Goal: Task Accomplishment & Management: Complete application form

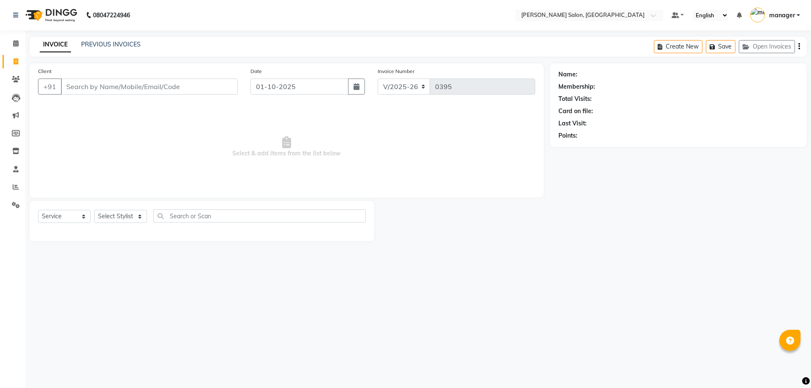
select select "7119"
select select "service"
click at [109, 88] on input "Client" at bounding box center [149, 87] width 177 height 16
type input "9043449241"
click at [218, 92] on button "Add Client" at bounding box center [215, 87] width 43 height 16
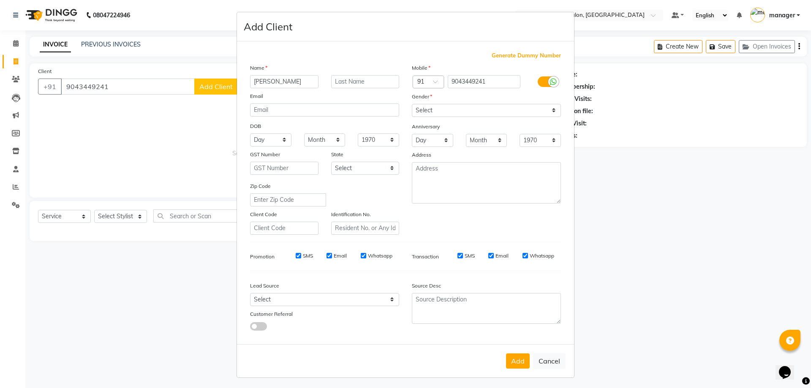
type input "[PERSON_NAME]"
click at [386, 295] on select "Select Walk-in Referral Internet Friend Word of Mouth Advertisement Facebook Ju…" at bounding box center [324, 299] width 149 height 13
select select "49250"
click at [250, 293] on select "Select Walk-in Referral Internet Friend Word of Mouth Advertisement Facebook Ju…" at bounding box center [324, 299] width 149 height 13
click at [501, 108] on select "Select [DEMOGRAPHIC_DATA] [DEMOGRAPHIC_DATA] Other Prefer Not To Say" at bounding box center [486, 110] width 149 height 13
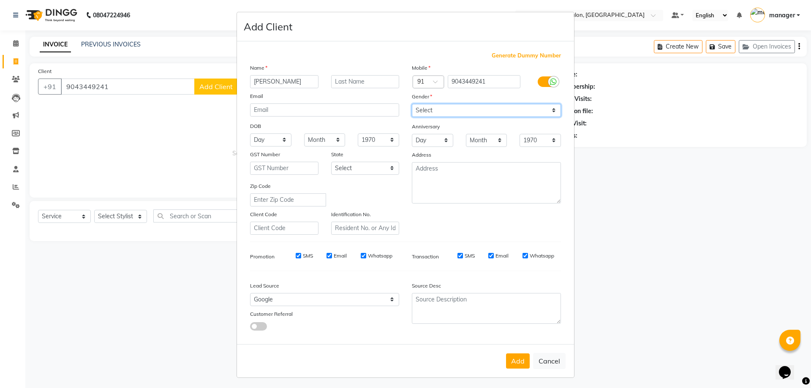
select select "[DEMOGRAPHIC_DATA]"
click at [412, 104] on select "Select [DEMOGRAPHIC_DATA] [DEMOGRAPHIC_DATA] Other Prefer Not To Say" at bounding box center [486, 110] width 149 height 13
click at [514, 364] on button "Add" at bounding box center [518, 360] width 24 height 15
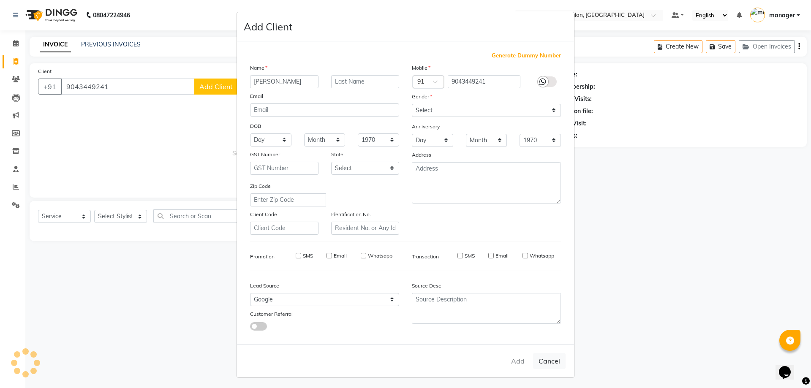
select select
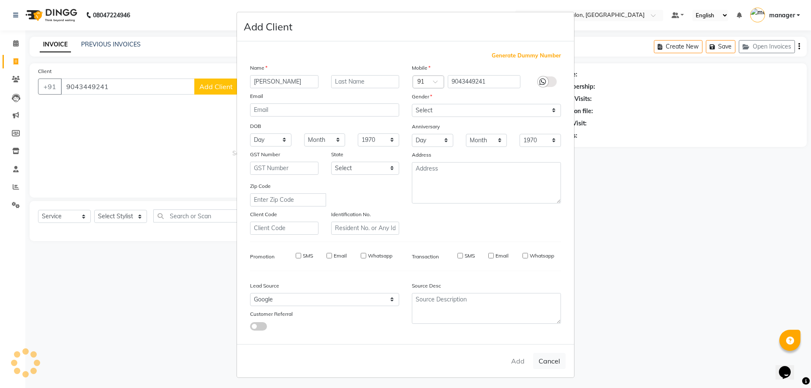
select select
checkbox input "false"
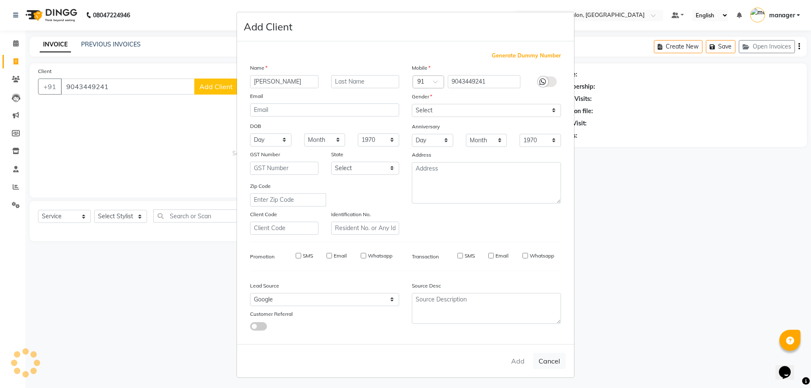
checkbox input "false"
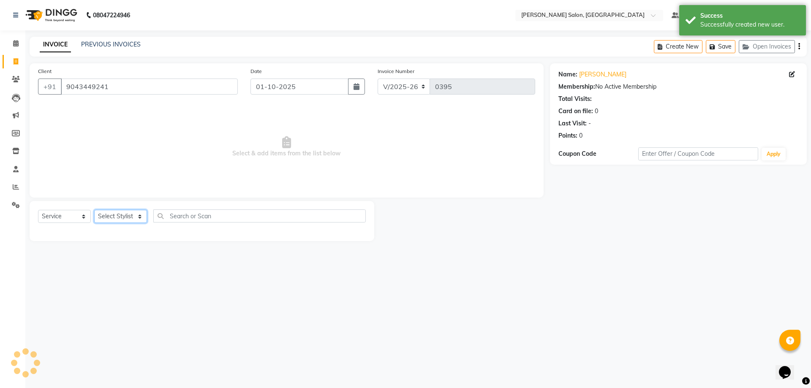
click at [136, 217] on select "Select Stylist [PERSON_NAME] ESHARA [PERSON_NAME] [PERSON_NAME] manager pranam …" at bounding box center [120, 216] width 53 height 13
select select "90995"
click at [94, 210] on select "Select Stylist [PERSON_NAME] ESHARA [PERSON_NAME] [PERSON_NAME] manager pranam …" at bounding box center [120, 216] width 53 height 13
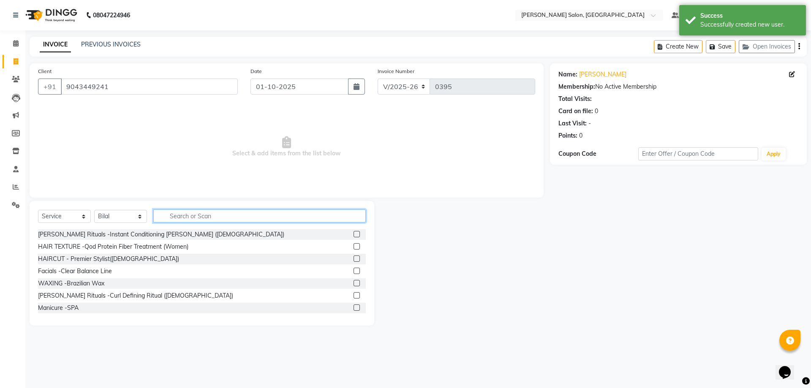
click at [194, 219] on input "text" at bounding box center [259, 215] width 212 height 13
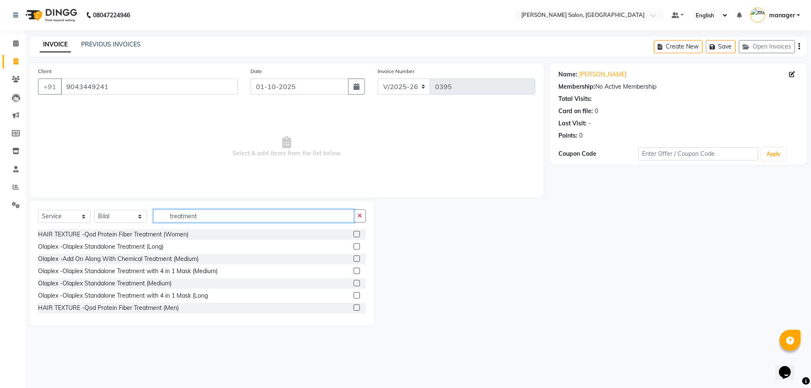
scroll to position [42, 0]
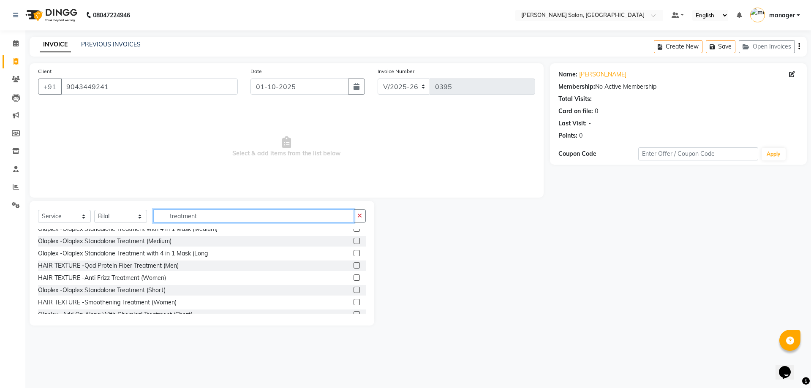
type input "treatment"
click at [353, 277] on label at bounding box center [356, 277] width 6 height 6
click at [353, 277] on input "checkbox" at bounding box center [355, 277] width 5 height 5
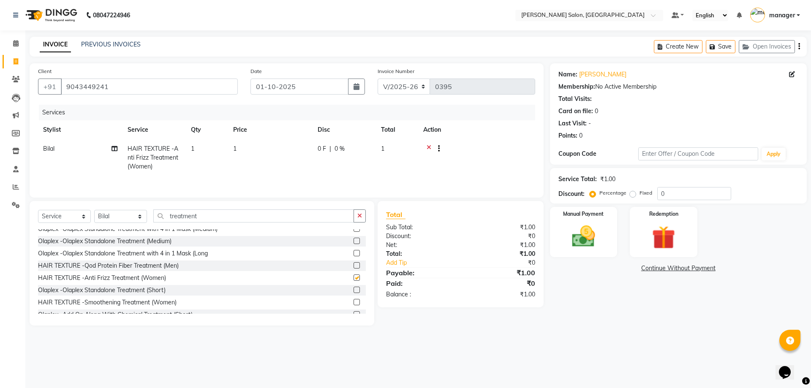
checkbox input "false"
click at [247, 146] on td "1" at bounding box center [270, 157] width 84 height 37
select select "90995"
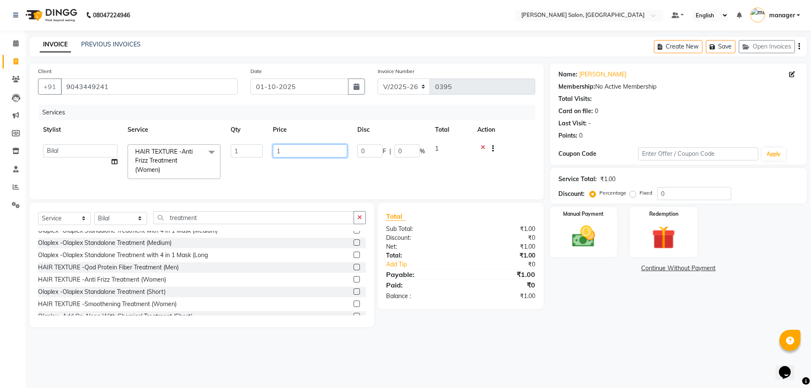
drag, startPoint x: 311, startPoint y: 157, endPoint x: 262, endPoint y: 157, distance: 49.0
click at [262, 157] on tr "[PERSON_NAME] ESHARA [PERSON_NAME] [PERSON_NAME] manager [PERSON_NAME] HAIR TEX…" at bounding box center [286, 161] width 497 height 45
type input "2500"
click at [522, 184] on div "Services Stylist Service Qty Price Disc Total Action [PERSON_NAME] ESHARA [PERS…" at bounding box center [286, 148] width 497 height 86
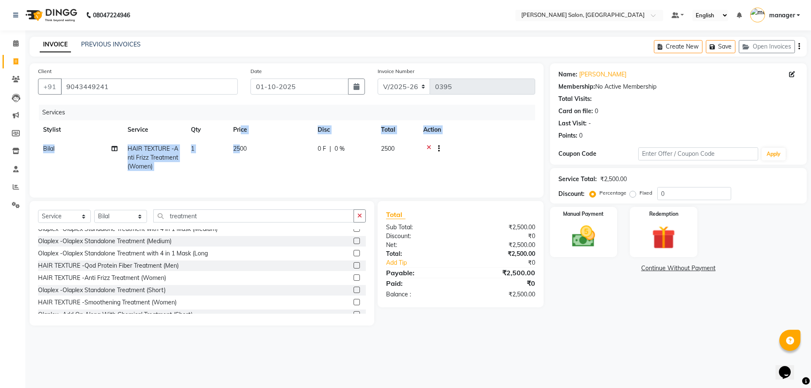
drag, startPoint x: 241, startPoint y: 139, endPoint x: 241, endPoint y: 145, distance: 5.9
click at [241, 143] on table "Stylist Service Qty Price Disc Total Action Bilal HAIR TEXTURE -Anti Frizz Trea…" at bounding box center [286, 148] width 497 height 56
click at [241, 149] on span "2500" at bounding box center [240, 149] width 14 height 8
select select "90995"
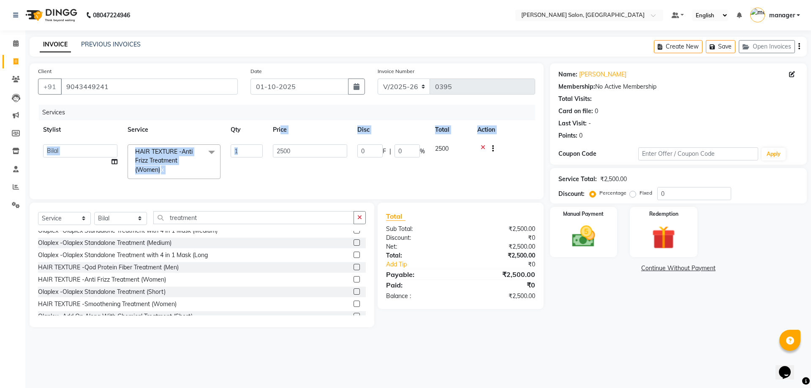
click at [248, 147] on input "1" at bounding box center [247, 150] width 32 height 13
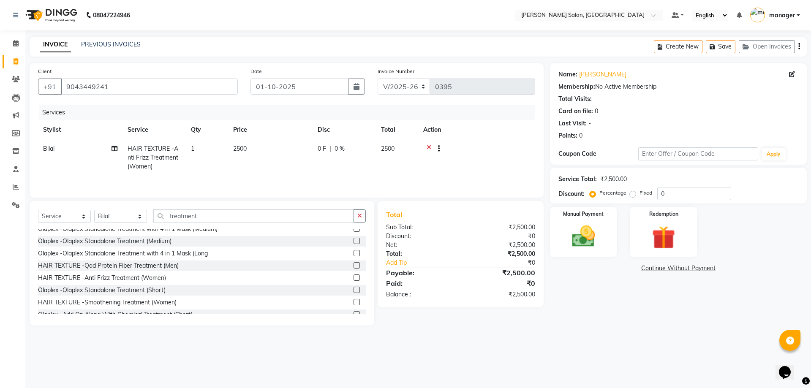
click at [292, 143] on td "2500" at bounding box center [270, 157] width 84 height 37
select select "90995"
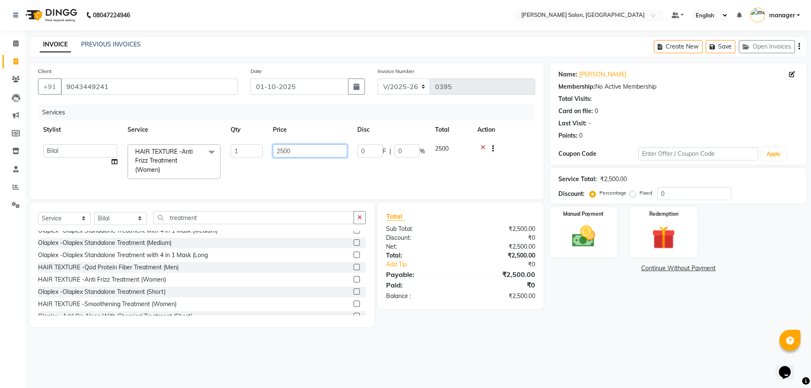
click at [284, 145] on input "2500" at bounding box center [310, 150] width 74 height 13
drag, startPoint x: 304, startPoint y: 152, endPoint x: 281, endPoint y: 154, distance: 22.5
click at [281, 154] on input "2500" at bounding box center [310, 150] width 74 height 13
type input "2950"
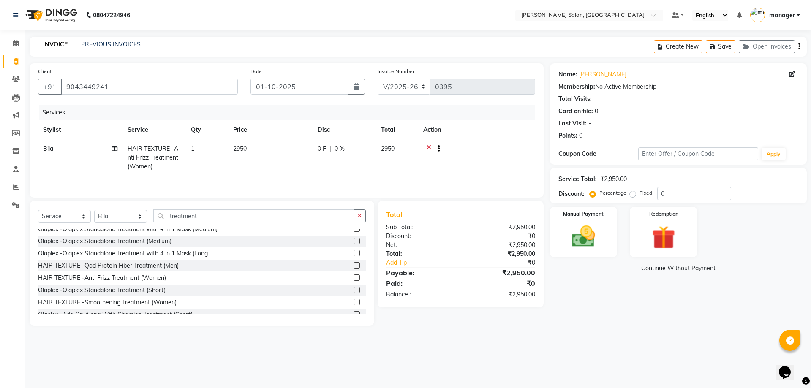
click at [463, 183] on div "Services Stylist Service Qty Price Disc Total Action Bilal HAIR TEXTURE -Anti F…" at bounding box center [286, 147] width 497 height 84
click at [86, 215] on select "Select Service Product Membership Package Voucher Prepaid Gift Card" at bounding box center [64, 216] width 53 height 13
click at [38, 210] on select "Select Service Product Membership Package Voucher Prepaid Gift Card" at bounding box center [64, 216] width 53 height 13
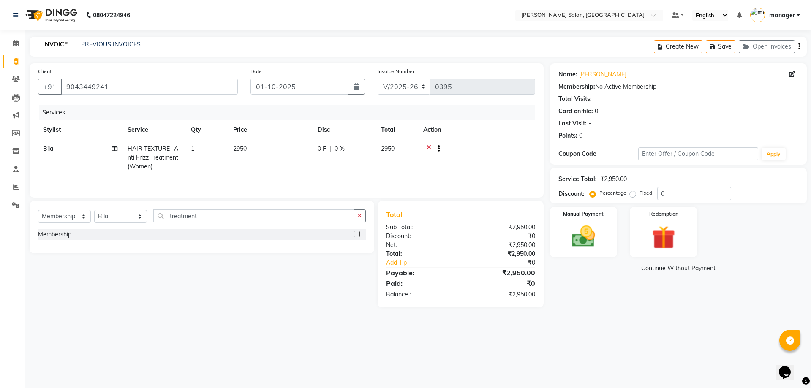
click at [360, 234] on label at bounding box center [356, 234] width 6 height 6
click at [359, 234] on input "checkbox" at bounding box center [355, 234] width 5 height 5
select select "select"
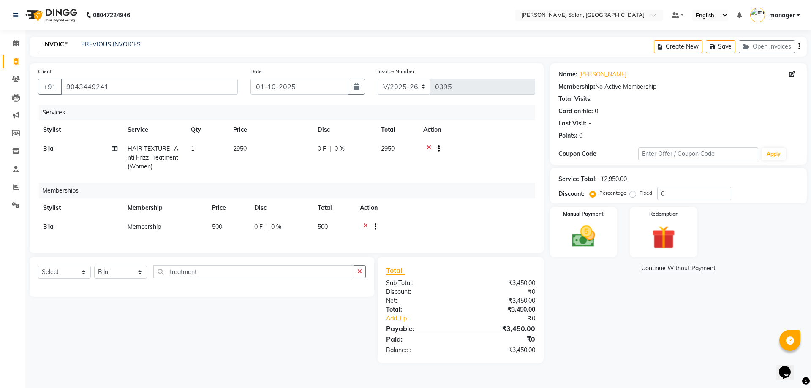
click at [339, 223] on td "500" at bounding box center [333, 227] width 42 height 21
select select "90995"
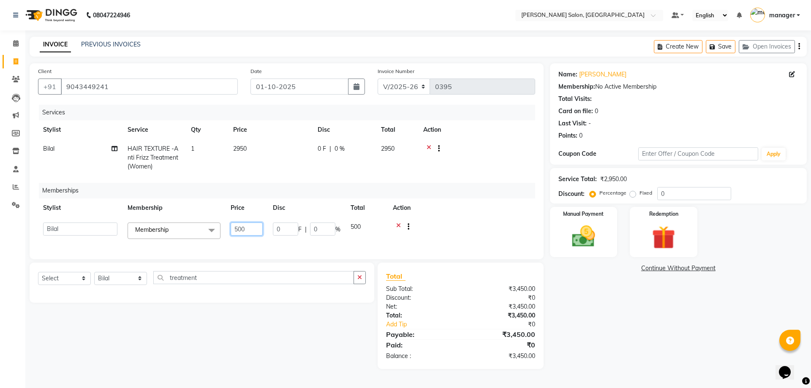
drag, startPoint x: 244, startPoint y: 224, endPoint x: 252, endPoint y: 224, distance: 8.0
click at [245, 224] on input "500" at bounding box center [247, 229] width 32 height 13
drag, startPoint x: 253, startPoint y: 224, endPoint x: 234, endPoint y: 230, distance: 20.0
click at [234, 230] on input "500" at bounding box center [247, 229] width 32 height 13
type input "0"
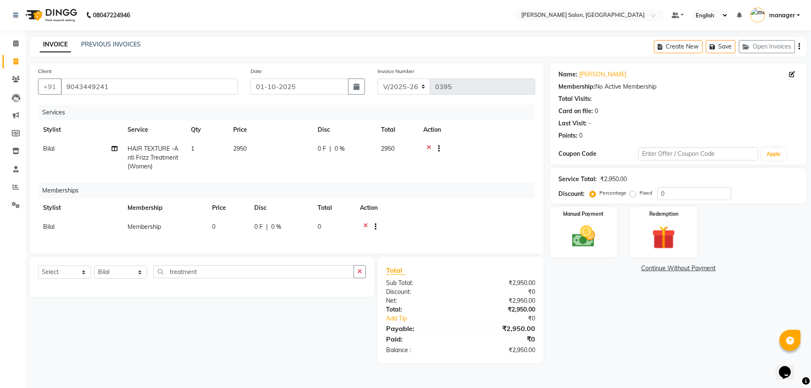
click at [504, 229] on div at bounding box center [445, 228] width 170 height 11
click at [583, 219] on div "Manual Payment" at bounding box center [583, 232] width 70 height 52
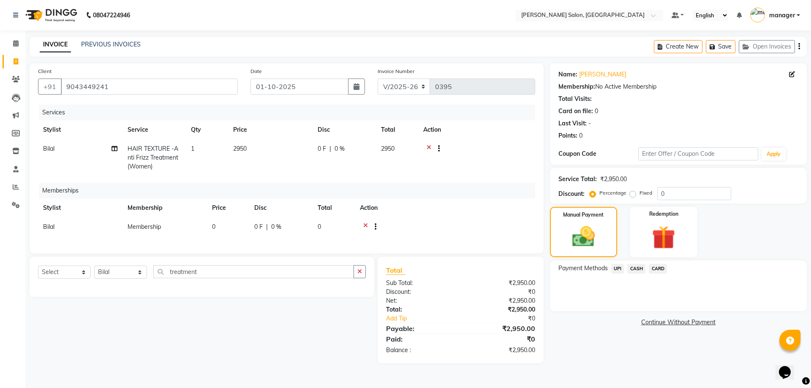
click at [633, 266] on span "CASH" at bounding box center [636, 269] width 18 height 10
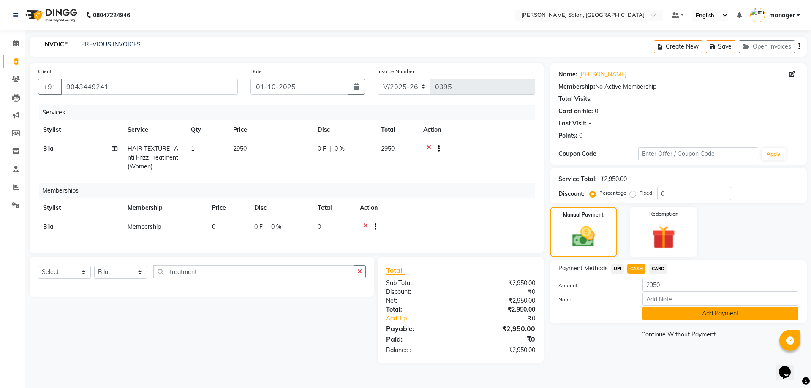
click at [663, 317] on button "Add Payment" at bounding box center [720, 313] width 156 height 13
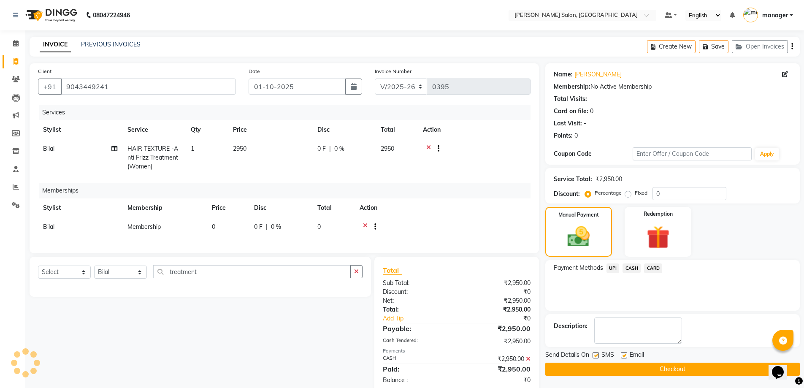
click at [662, 371] on button "Checkout" at bounding box center [673, 369] width 255 height 13
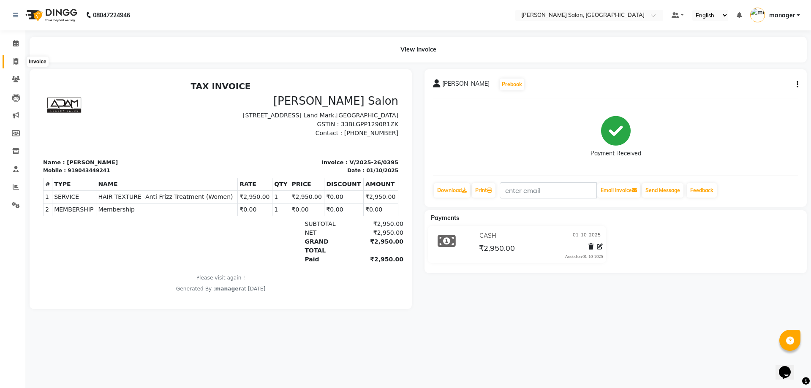
click at [15, 58] on icon at bounding box center [16, 61] width 5 height 6
select select "service"
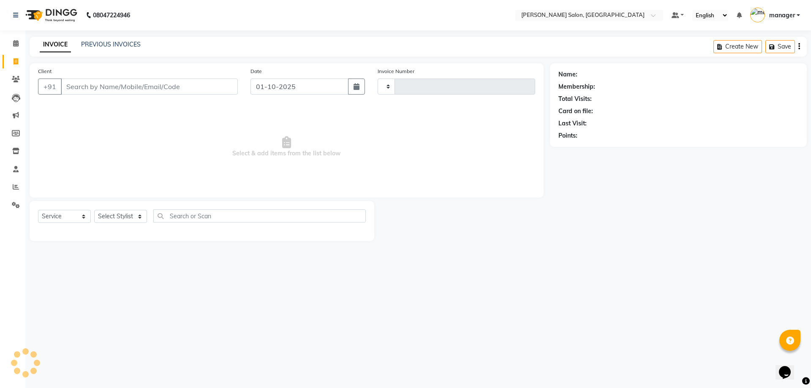
type input "0396"
select select "7119"
click at [132, 44] on link "PREVIOUS INVOICES" at bounding box center [111, 45] width 60 height 8
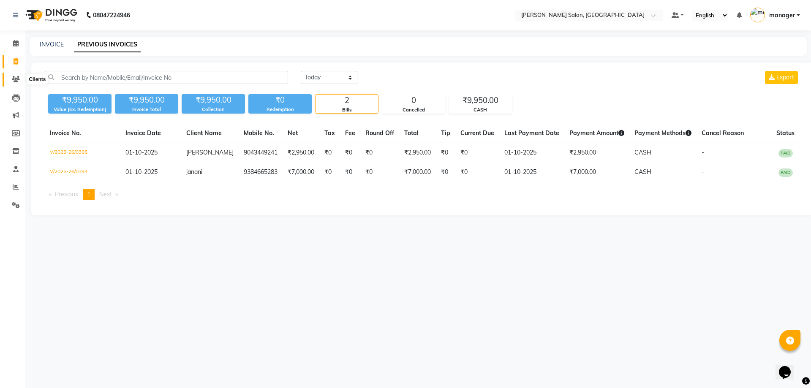
click at [17, 77] on icon at bounding box center [16, 79] width 8 height 6
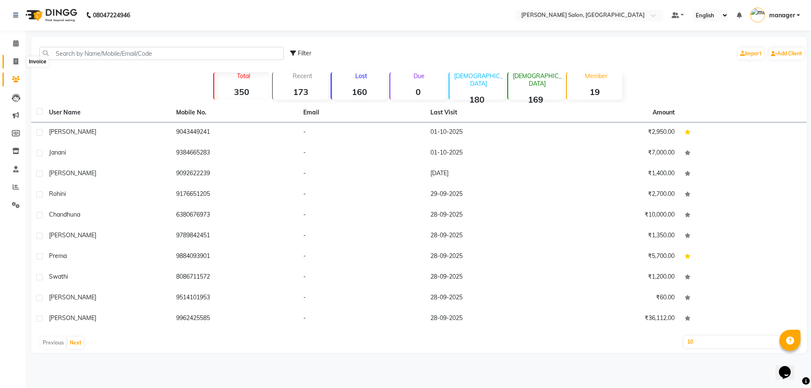
click at [14, 64] on icon at bounding box center [16, 61] width 5 height 6
select select "7119"
select select "service"
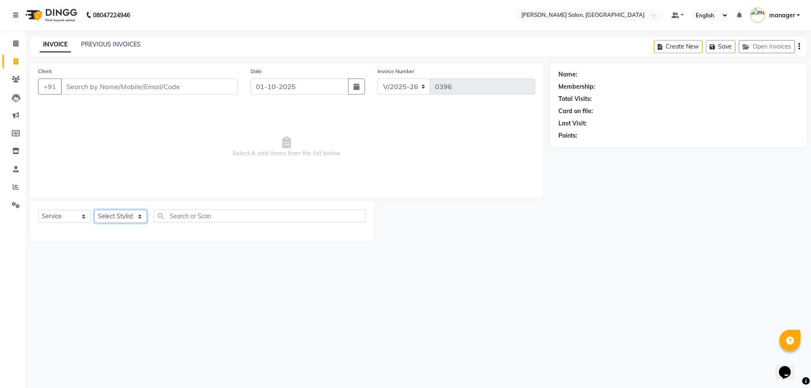
click at [140, 214] on select "Select Stylist [PERSON_NAME] ESHARA [PERSON_NAME] [PERSON_NAME] manager pranam …" at bounding box center [120, 216] width 53 height 13
select select "90995"
click at [94, 210] on select "Select Stylist [PERSON_NAME] ESHARA [PERSON_NAME] [PERSON_NAME] manager pranam …" at bounding box center [120, 216] width 53 height 13
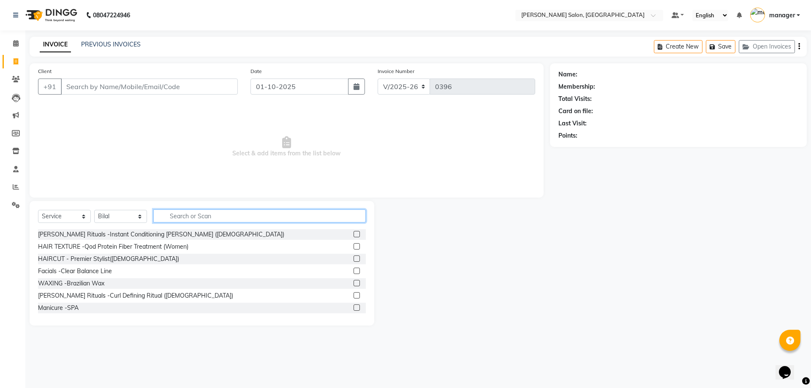
click at [171, 214] on input "text" at bounding box center [259, 215] width 212 height 13
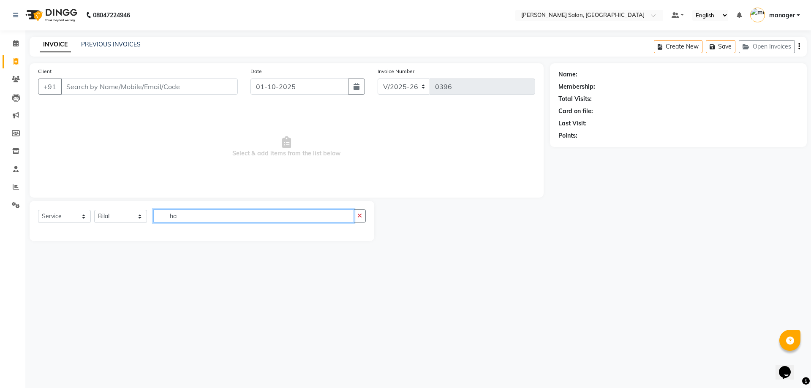
type input "h"
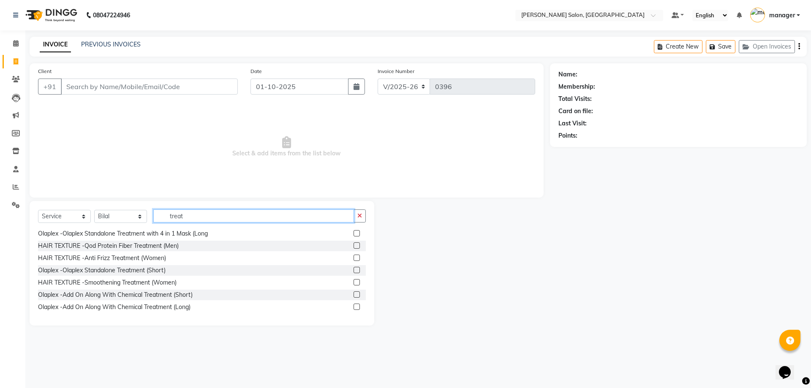
scroll to position [84, 0]
type input "treat"
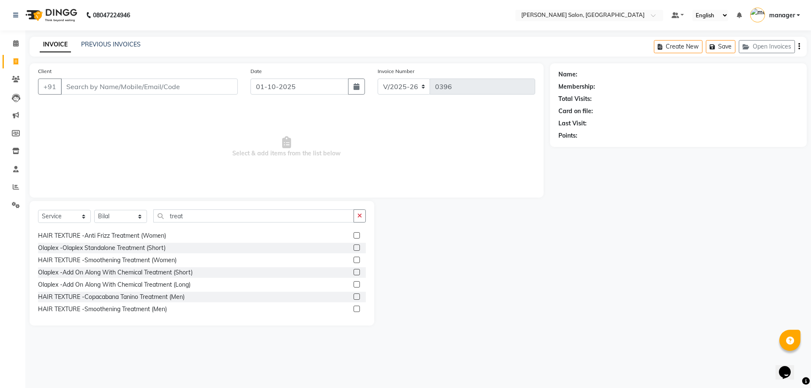
click at [353, 235] on label at bounding box center [356, 235] width 6 height 6
click at [353, 235] on input "checkbox" at bounding box center [355, 235] width 5 height 5
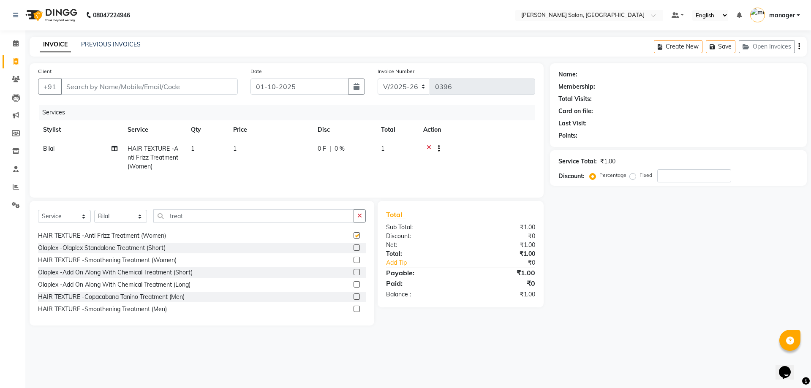
checkbox input "false"
click at [250, 146] on td "1" at bounding box center [270, 157] width 84 height 37
select select "90995"
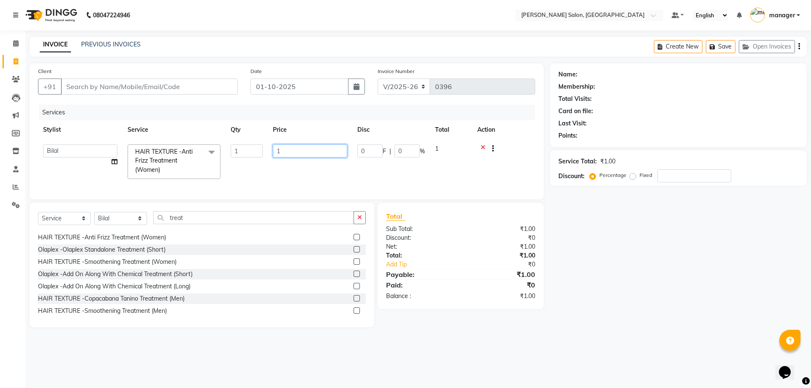
drag, startPoint x: 288, startPoint y: 149, endPoint x: 273, endPoint y: 151, distance: 15.7
click at [273, 151] on input "1" at bounding box center [310, 150] width 74 height 13
type input "2500"
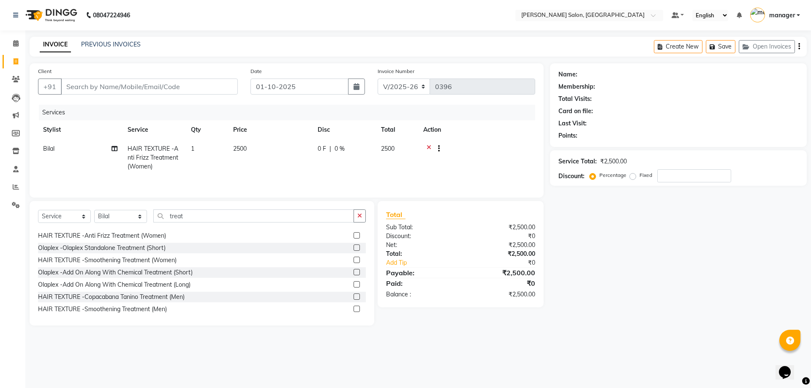
click at [350, 174] on tr "Bilal HAIR TEXTURE -Anti Frizz Treatment (Women) 1 2500 0 F | 0 % 2500" at bounding box center [286, 157] width 497 height 37
click at [252, 212] on input "treat" at bounding box center [253, 215] width 201 height 13
drag, startPoint x: 169, startPoint y: 223, endPoint x: 179, endPoint y: 223, distance: 9.7
click at [165, 223] on div "Select Service Product Membership Package Voucher Prepaid Gift Card Select Styl…" at bounding box center [202, 219] width 328 height 20
drag, startPoint x: 214, startPoint y: 219, endPoint x: 160, endPoint y: 218, distance: 53.6
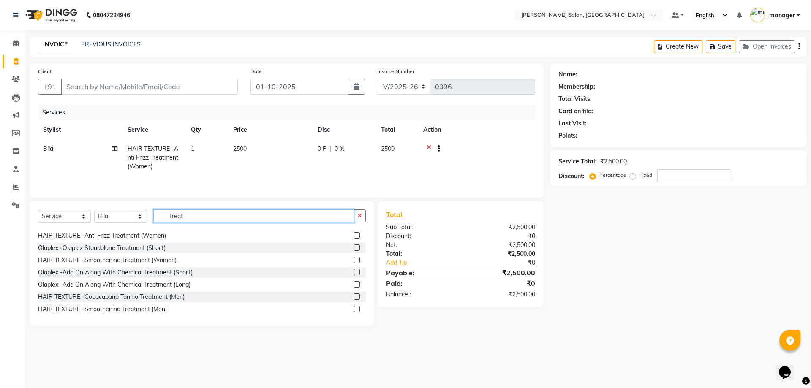
click at [160, 218] on input "treat" at bounding box center [253, 215] width 201 height 13
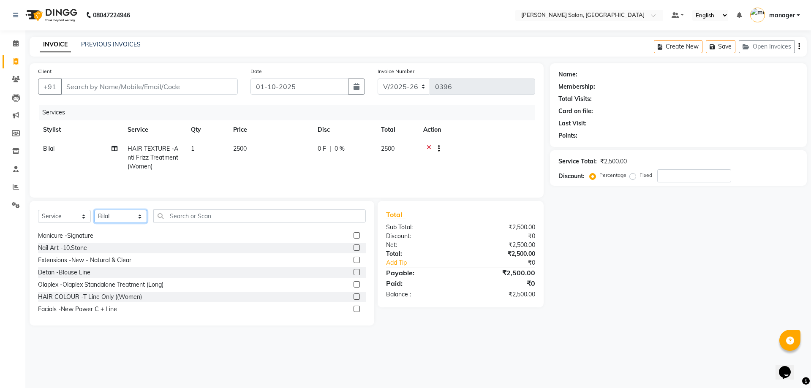
click at [118, 213] on select "Select Stylist [PERSON_NAME] ESHARA [PERSON_NAME] [PERSON_NAME] manager pranam …" at bounding box center [120, 216] width 53 height 13
select select "88977"
click at [94, 210] on select "Select Stylist [PERSON_NAME] ESHARA [PERSON_NAME] [PERSON_NAME] manager pranam …" at bounding box center [120, 216] width 53 height 13
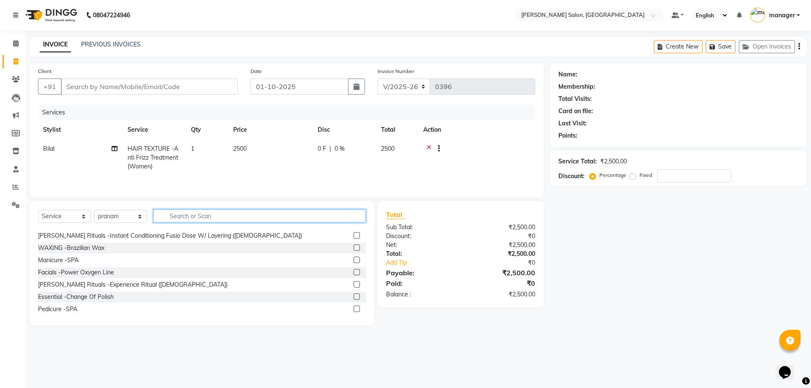
click at [172, 219] on input "text" at bounding box center [259, 215] width 212 height 13
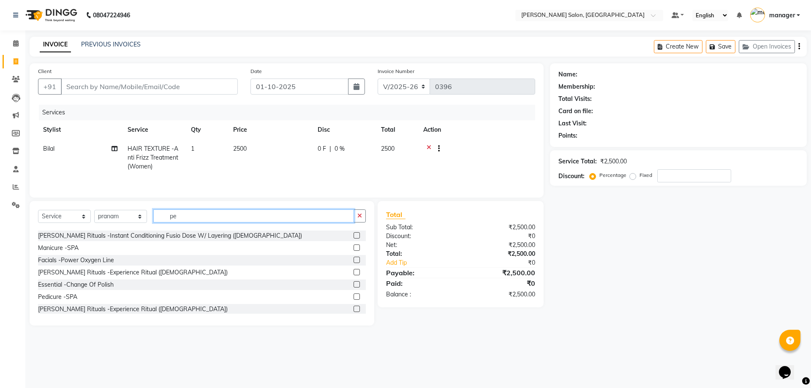
scroll to position [0, 0]
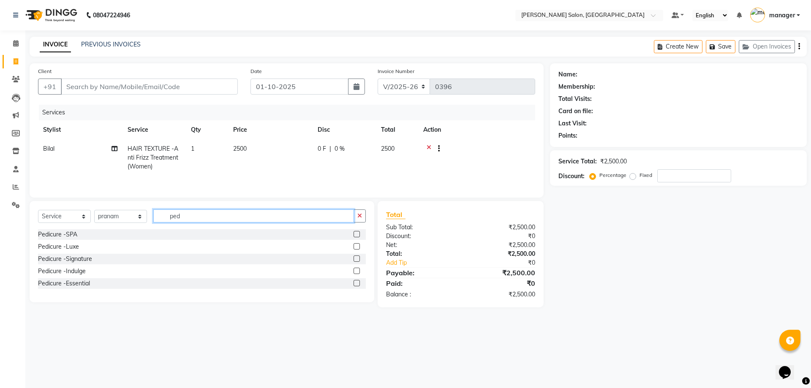
type input "ped"
click at [359, 233] on label at bounding box center [356, 234] width 6 height 6
click at [359, 233] on input "checkbox" at bounding box center [355, 234] width 5 height 5
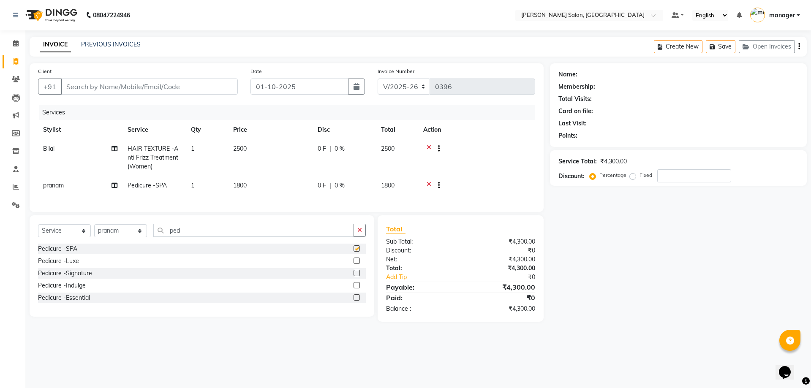
checkbox input "false"
drag, startPoint x: 204, startPoint y: 226, endPoint x: 188, endPoint y: 239, distance: 20.7
click at [165, 238] on div "Select Service Product Membership Package Voucher Prepaid Gift Card Select Styl…" at bounding box center [202, 265] width 345 height 101
drag, startPoint x: 188, startPoint y: 239, endPoint x: 167, endPoint y: 239, distance: 21.5
click at [167, 237] on input "ped" at bounding box center [253, 230] width 201 height 13
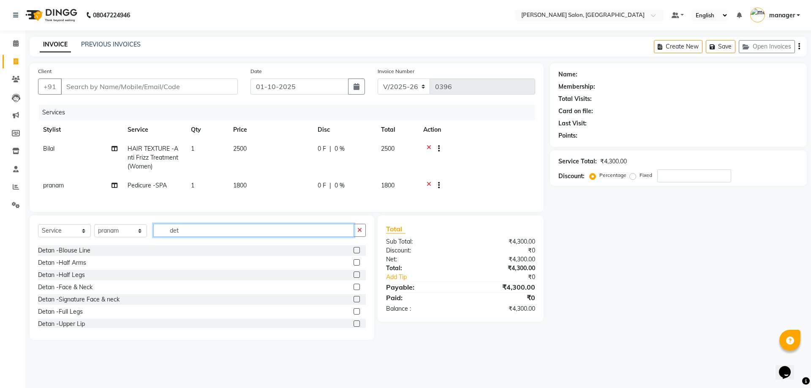
scroll to position [99, 0]
type input "det"
click at [353, 299] on label at bounding box center [356, 296] width 6 height 6
click at [353, 299] on input "checkbox" at bounding box center [355, 296] width 5 height 5
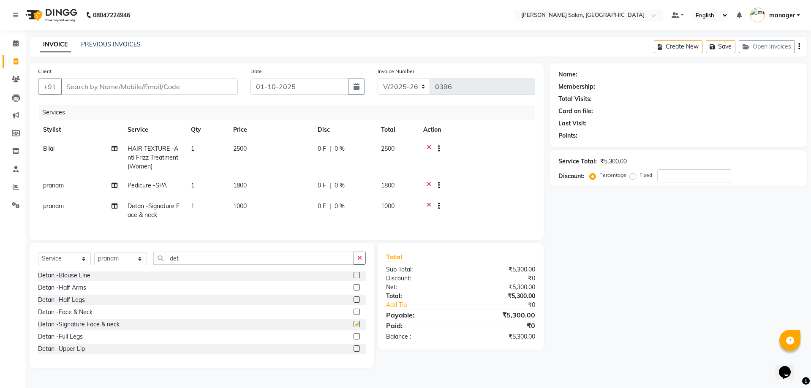
checkbox input "false"
click at [500, 192] on td at bounding box center [476, 186] width 117 height 21
click at [533, 197] on td at bounding box center [476, 211] width 117 height 28
click at [514, 208] on div at bounding box center [476, 207] width 107 height 11
click at [500, 223] on td at bounding box center [476, 211] width 117 height 28
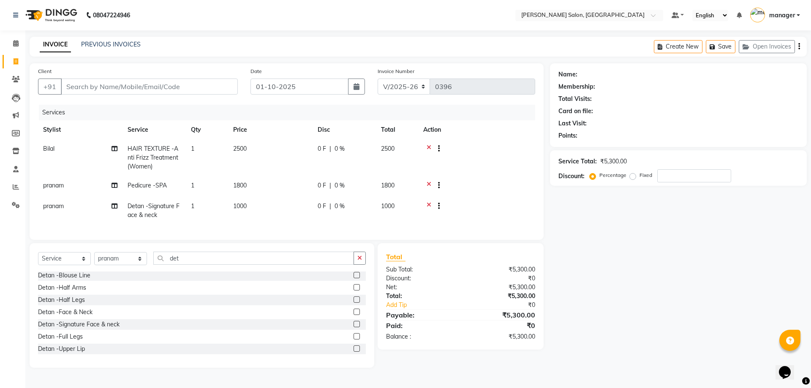
click at [499, 223] on td at bounding box center [476, 211] width 117 height 28
click at [451, 221] on td at bounding box center [476, 211] width 117 height 28
click at [455, 220] on td at bounding box center [476, 211] width 117 height 28
click at [497, 208] on div at bounding box center [476, 207] width 107 height 11
click at [156, 90] on input "Client" at bounding box center [149, 87] width 177 height 16
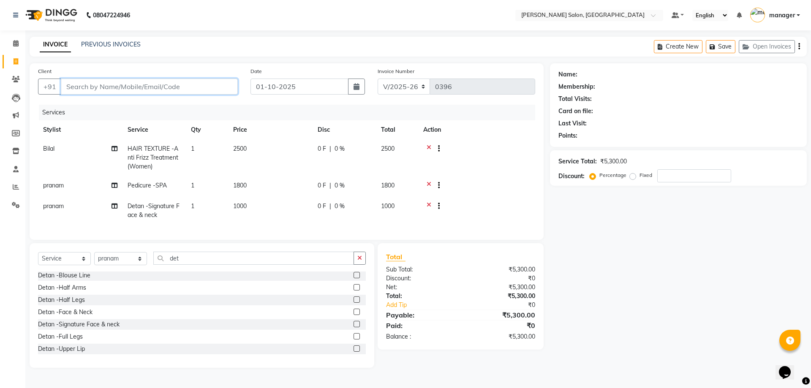
type input "8"
type input "0"
type input "8148242895"
click at [234, 92] on button "Add Client" at bounding box center [215, 87] width 43 height 16
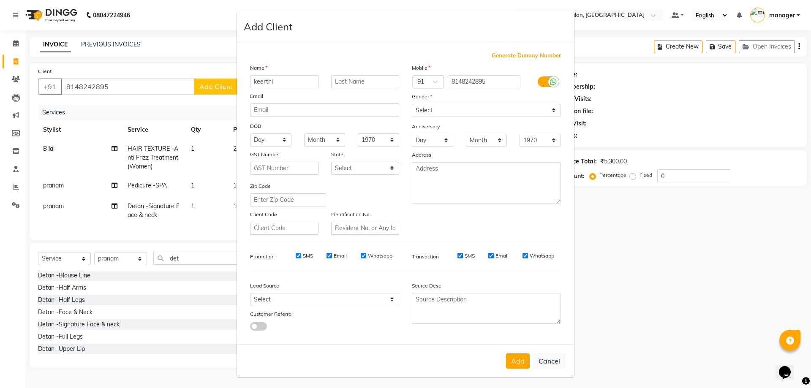
type input "keerthi"
click at [338, 305] on select "Select Walk-in Referral Internet Friend Word of Mouth Advertisement Facebook Ju…" at bounding box center [324, 299] width 149 height 13
select select "49245"
click at [250, 293] on select "Select Walk-in Referral Internet Friend Word of Mouth Advertisement Facebook Ju…" at bounding box center [324, 299] width 149 height 13
click at [388, 299] on select "Select Walk-in Referral Internet Friend Word of Mouth Advertisement Facebook Ju…" at bounding box center [324, 299] width 149 height 13
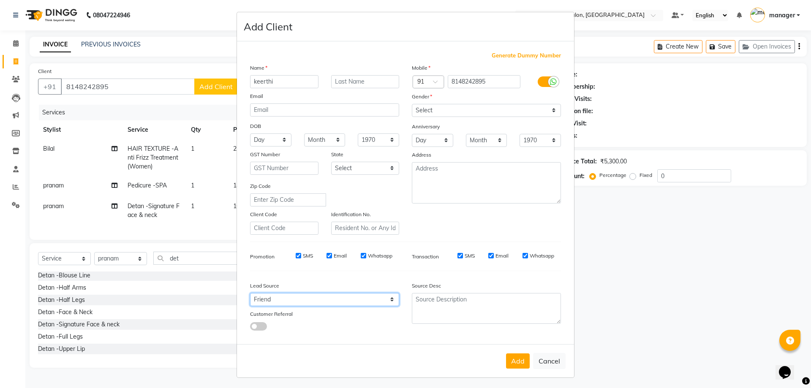
click at [383, 299] on select "Select Walk-in Referral Internet Friend Word of Mouth Advertisement Facebook Ju…" at bounding box center [324, 299] width 149 height 13
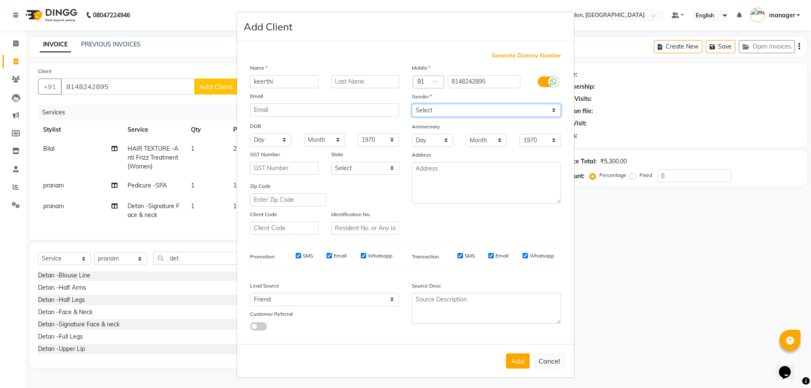
click at [527, 114] on select "Select [DEMOGRAPHIC_DATA] [DEMOGRAPHIC_DATA] Other Prefer Not To Say" at bounding box center [486, 110] width 149 height 13
select select "[DEMOGRAPHIC_DATA]"
click at [412, 104] on select "Select [DEMOGRAPHIC_DATA] [DEMOGRAPHIC_DATA] Other Prefer Not To Say" at bounding box center [486, 110] width 149 height 13
click at [518, 366] on button "Add" at bounding box center [518, 360] width 24 height 15
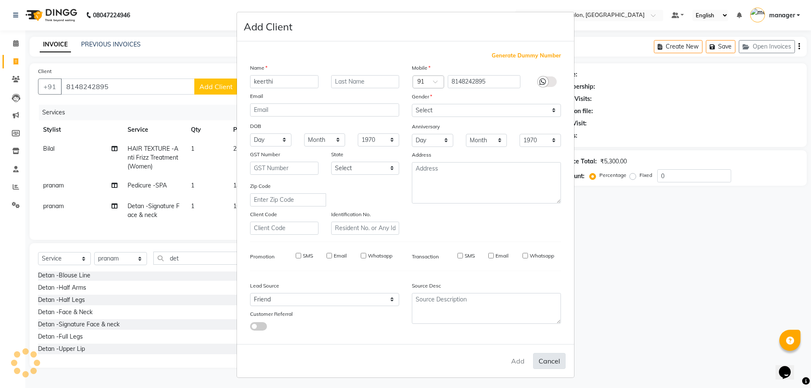
select select
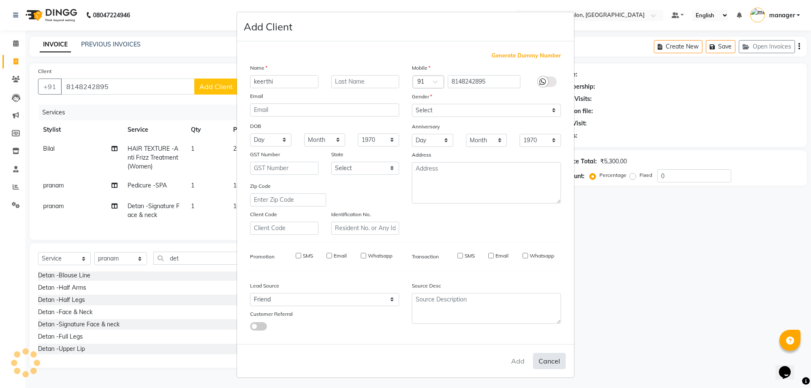
select select
checkbox input "false"
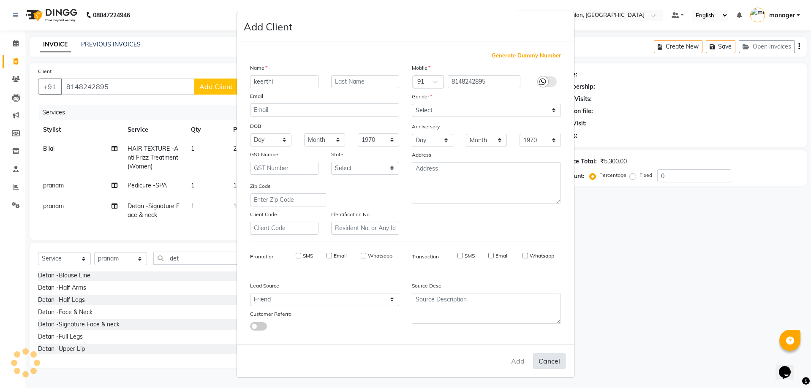
checkbox input "false"
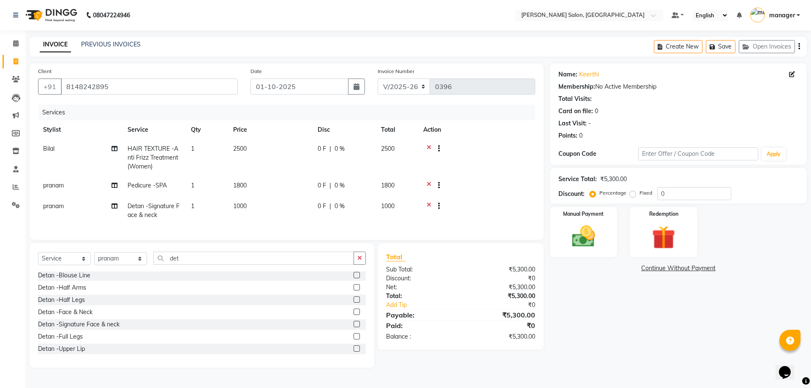
scroll to position [0, 6]
